Goal: Navigation & Orientation: Find specific page/section

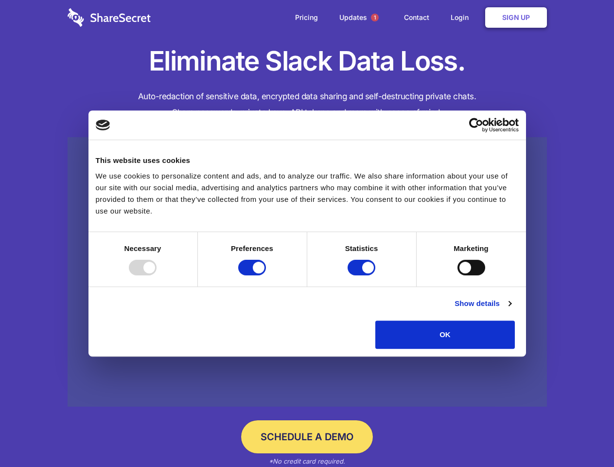
click at [157, 275] on div at bounding box center [143, 268] width 28 height 16
click at [266, 275] on input "Preferences" at bounding box center [252, 268] width 28 height 16
checkbox input "false"
click at [363, 275] on input "Statistics" at bounding box center [362, 268] width 28 height 16
checkbox input "false"
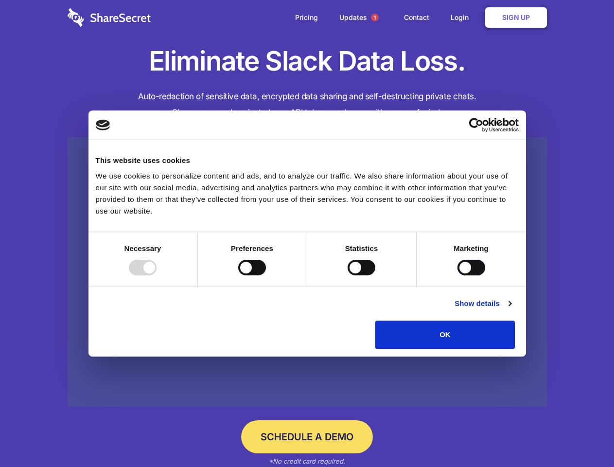
click at [457, 275] on input "Marketing" at bounding box center [471, 268] width 28 height 16
checkbox input "true"
click at [511, 309] on link "Show details" at bounding box center [483, 304] width 56 height 12
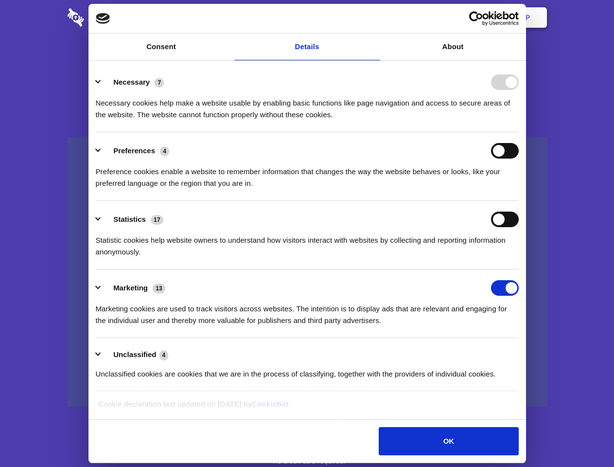
click at [519, 132] on li "Necessary 7 Necessary cookies help make a website usable by enabling basic func…" at bounding box center [307, 98] width 423 height 69
click at [374, 18] on span "1" at bounding box center [375, 18] width 8 height 8
